Goal: Task Accomplishment & Management: Manage account settings

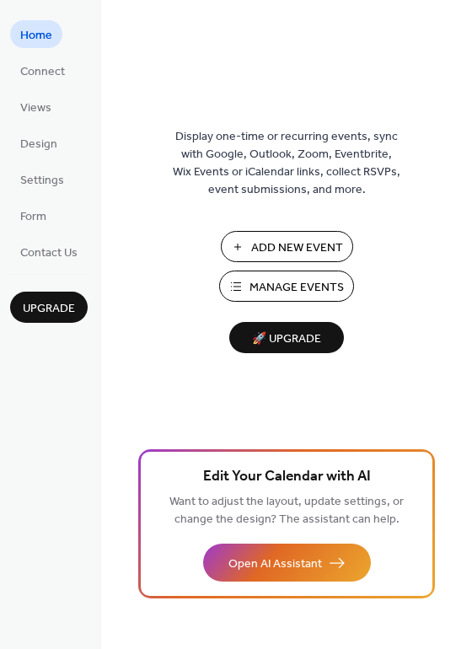
click at [281, 281] on span "Manage Events" at bounding box center [296, 288] width 94 height 18
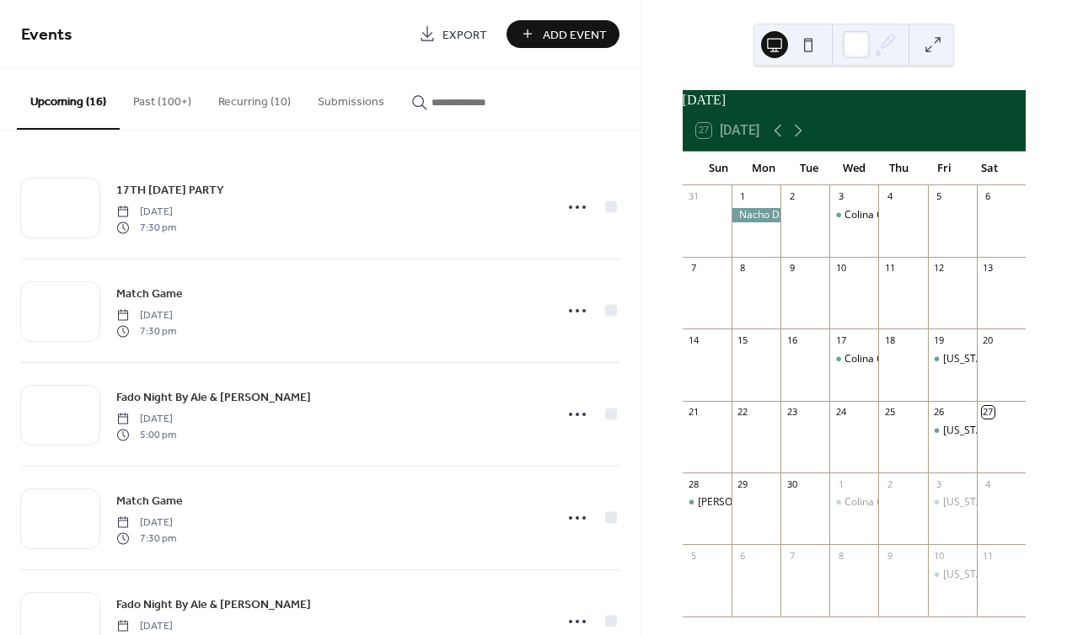
click at [237, 98] on button "Recurring (10)" at bounding box center [254, 98] width 99 height 60
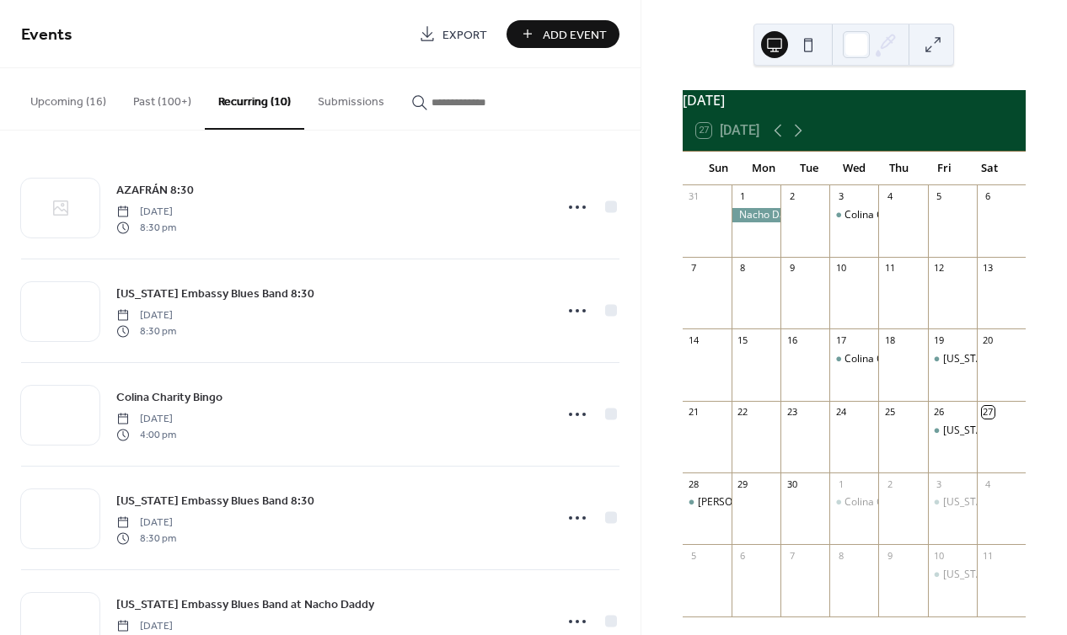
click at [83, 102] on button "Upcoming (16)" at bounding box center [68, 98] width 103 height 60
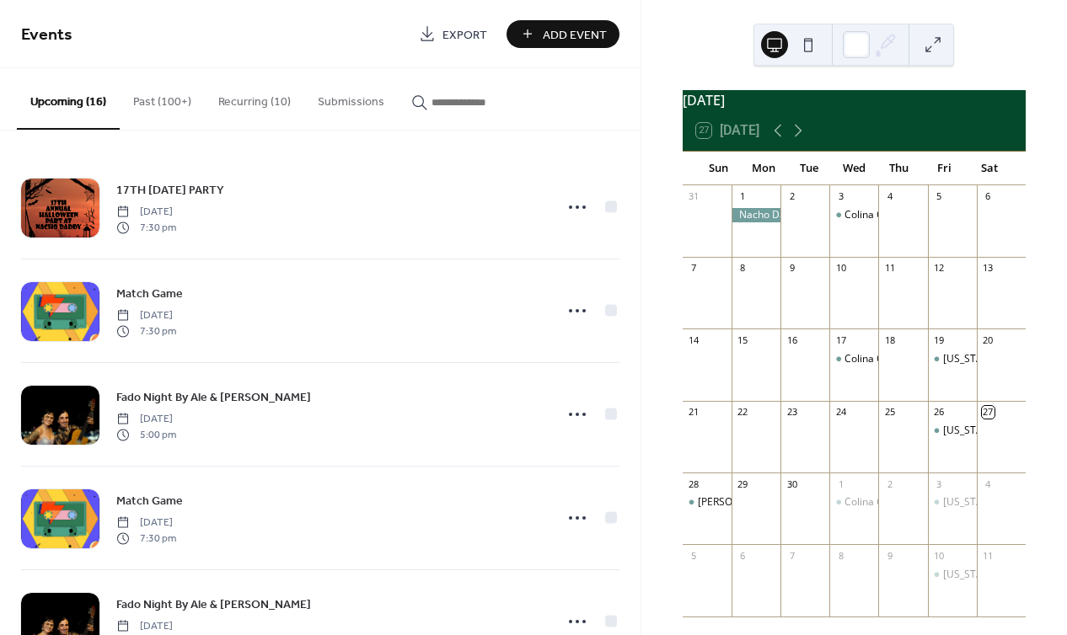
click at [255, 99] on button "Recurring (10)" at bounding box center [254, 98] width 99 height 60
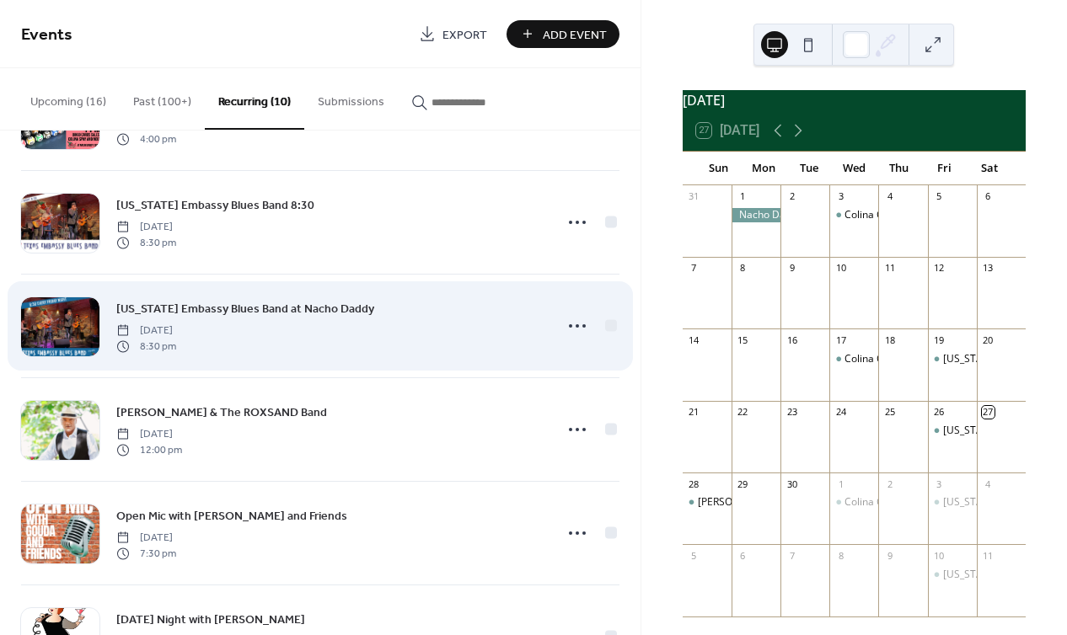
scroll to position [300, 0]
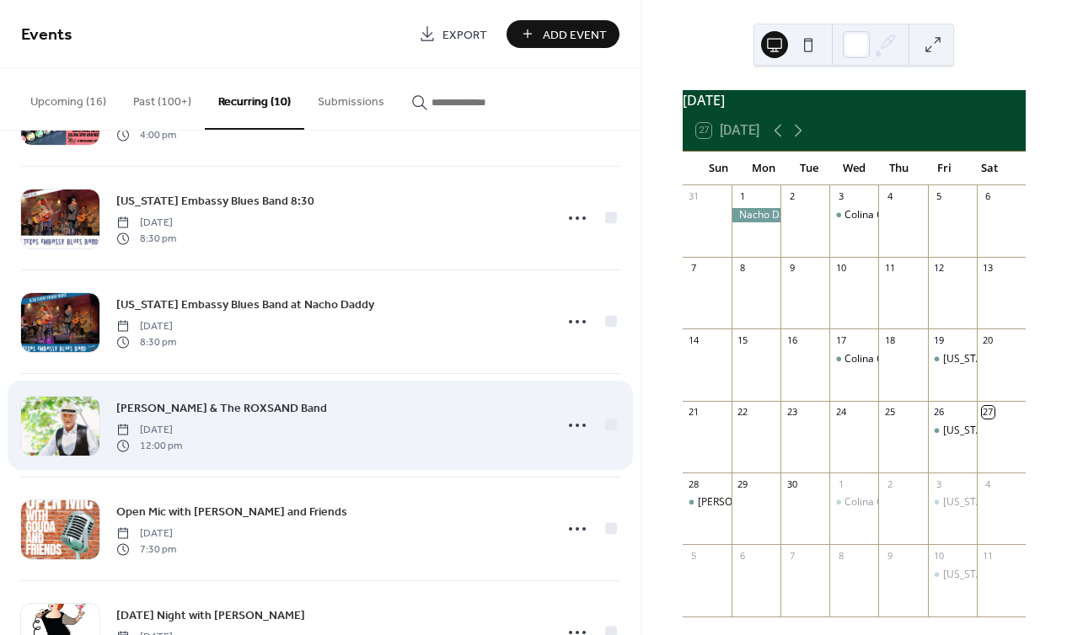
click at [206, 413] on span "[PERSON_NAME] & The ROXSAND Band" at bounding box center [221, 409] width 211 height 18
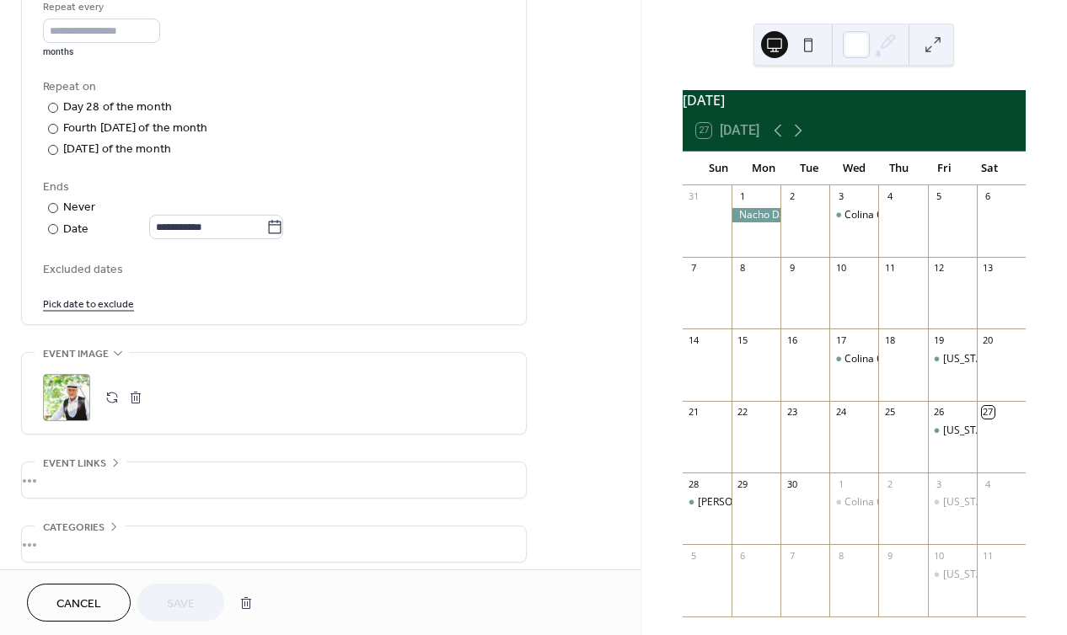
scroll to position [824, 0]
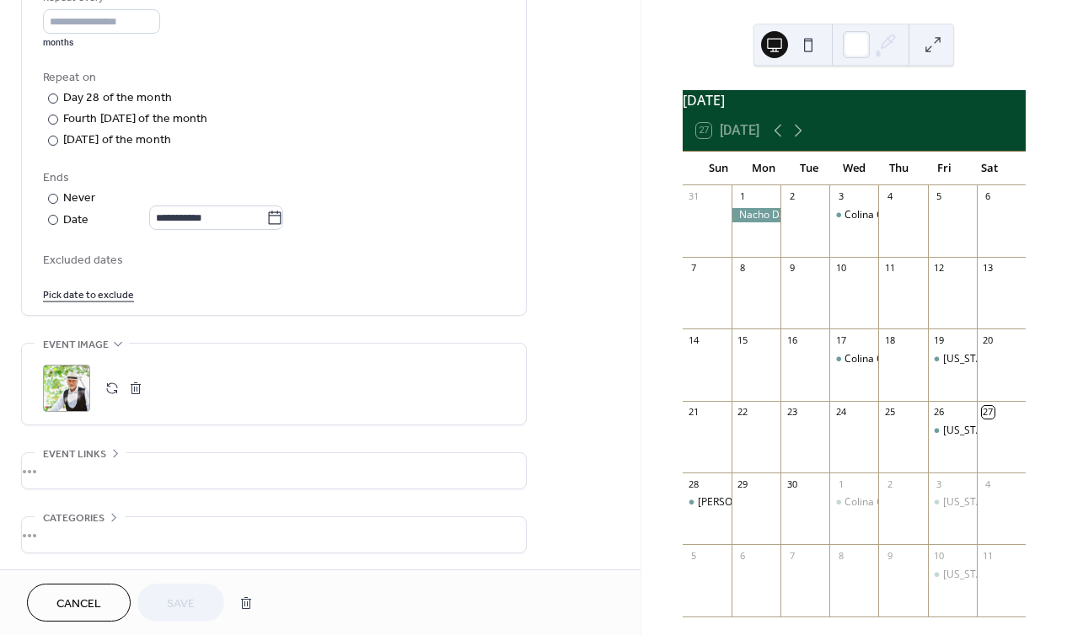
click at [96, 302] on link "Pick date to exclude" at bounding box center [88, 294] width 91 height 18
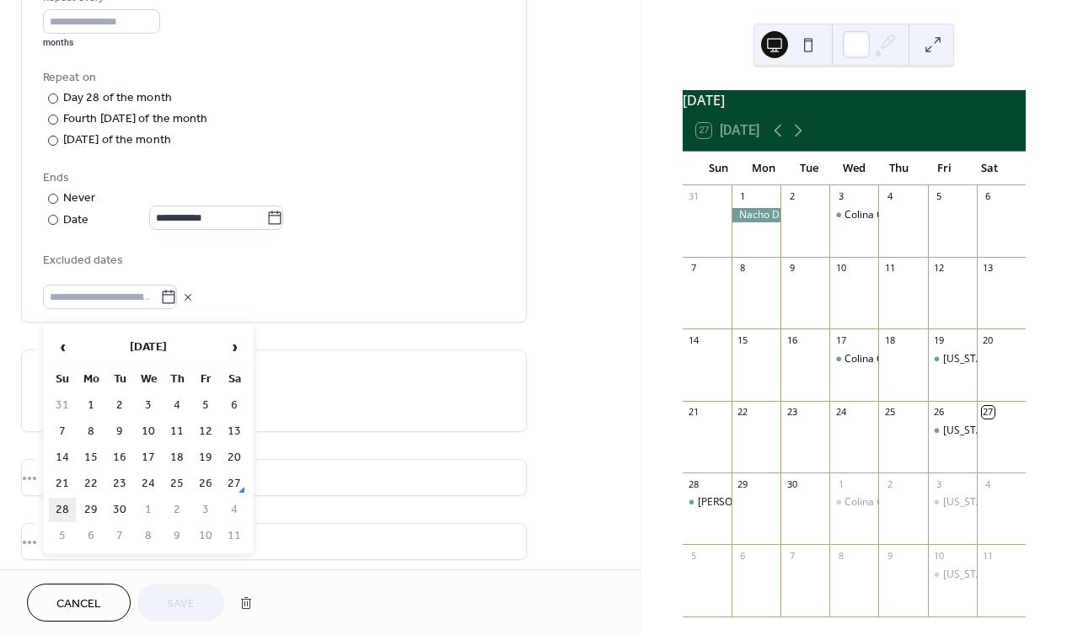
click at [63, 505] on td "28" at bounding box center [62, 510] width 27 height 24
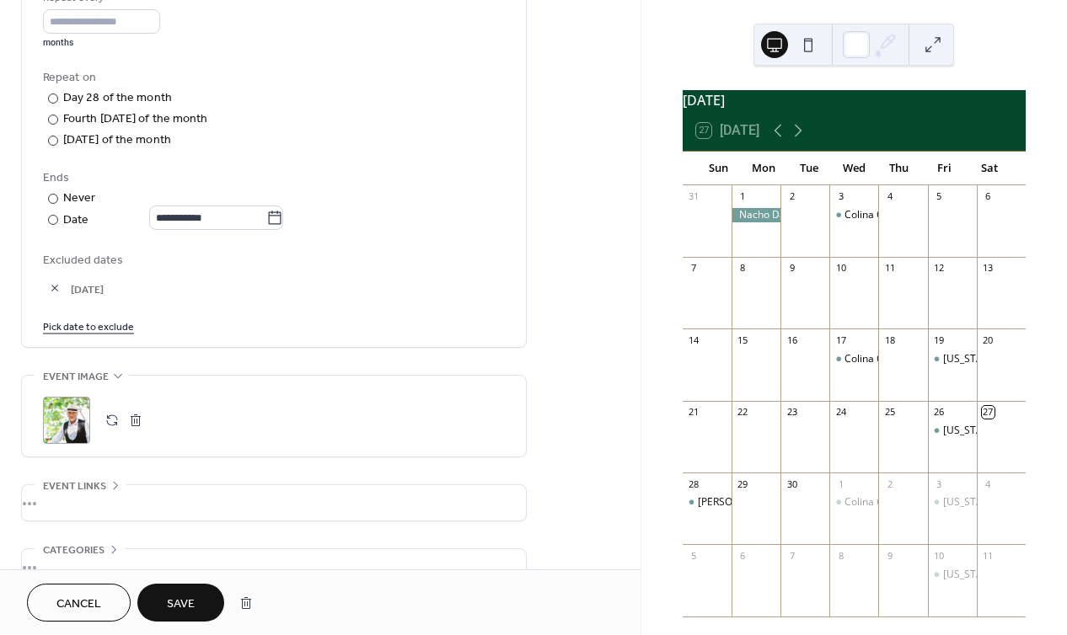
click at [193, 608] on span "Save" at bounding box center [181, 605] width 28 height 18
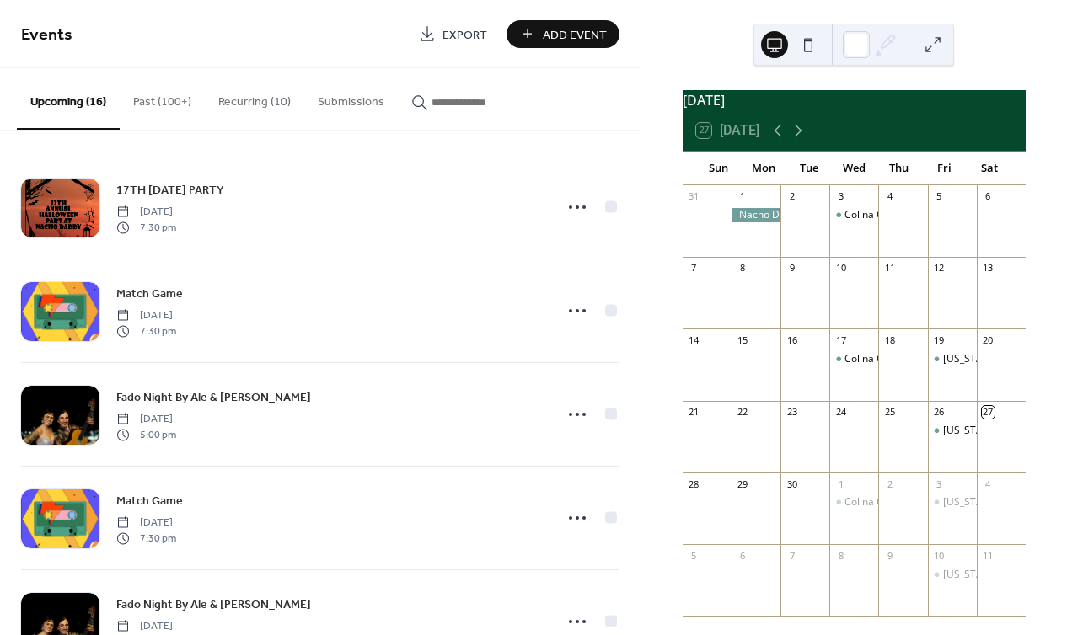
scroll to position [5, 0]
